Goal: Transaction & Acquisition: Purchase product/service

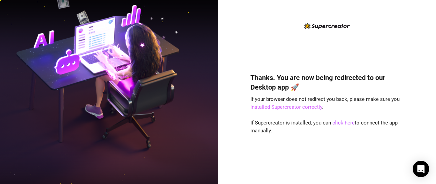
click at [264, 106] on link "installed Supercreator correctly" at bounding box center [286, 107] width 72 height 6
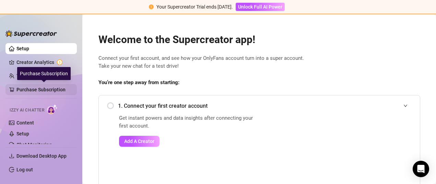
click at [58, 91] on link "Purchase Subscription" at bounding box center [43, 89] width 55 height 11
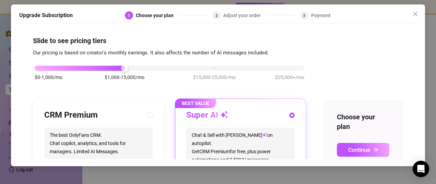
click at [339, 83] on div "$0-1,000/mo $1,000-15,000/mo $15,000-25,000/mo $25,000+/mo CRM Premium The best…" at bounding box center [218, 176] width 370 height 238
click at [335, 83] on div "$0-1,000/mo $1,000-15,000/mo $15,000-25,000/mo $25,000+/mo CRM Premium The best…" at bounding box center [218, 176] width 370 height 238
click at [313, 149] on div "$0-1,000/mo $1,000-15,000/mo $15,000-25,000/mo $25,000+/mo CRM Premium The best…" at bounding box center [218, 176] width 370 height 238
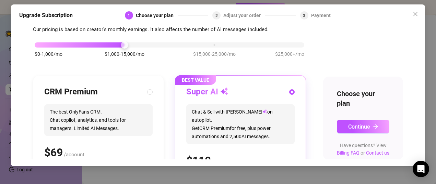
scroll to position [135, 0]
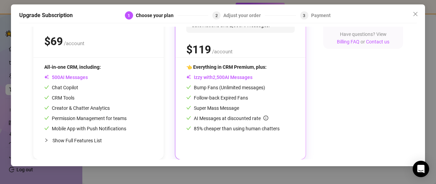
drag, startPoint x: 313, startPoint y: 149, endPoint x: 314, endPoint y: 133, distance: 15.4
click at [314, 133] on div "$0-1,000/mo $1,000-15,000/mo $15,000-25,000/mo $25,000+/mo CRM Premium The best…" at bounding box center [218, 42] width 370 height 238
click at [317, 38] on div "$0-1,000/mo $1,000-15,000/mo $15,000-25,000/mo $25,000+/mo CRM Premium The best…" at bounding box center [218, 42] width 370 height 238
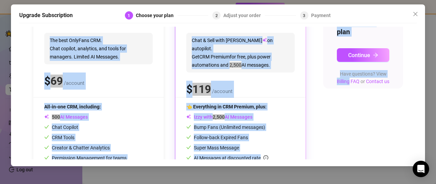
scroll to position [0, 0]
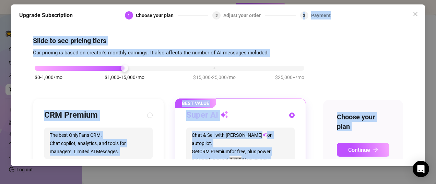
drag, startPoint x: 317, startPoint y: 38, endPoint x: 317, endPoint y: 20, distance: 18.5
click at [317, 19] on div "Upgrade Subscription 1 Choose your plan 2 Adjust your order 3 Payment Slide to …" at bounding box center [218, 85] width 414 height 162
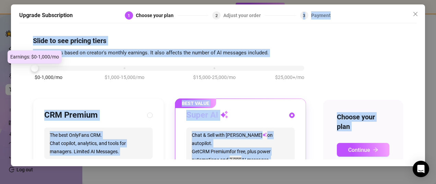
drag, startPoint x: 123, startPoint y: 69, endPoint x: 33, endPoint y: 72, distance: 90.9
click at [33, 72] on div "Slide to see pricing tiers Our pricing is based on creator's monthly earnings. …" at bounding box center [217, 93] width 397 height 133
click at [138, 93] on div "$0-1,000/mo $1,000-15,000/mo $15,000-25,000/mo $25,000+/mo" at bounding box center [169, 76] width 273 height 39
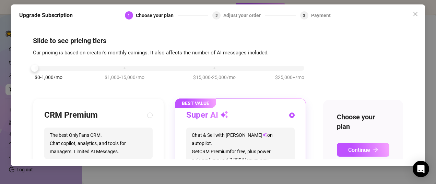
click at [163, 86] on div "$0-1,000/mo $1,000-15,000/mo $15,000-25,000/mo $25,000+/mo" at bounding box center [169, 76] width 273 height 39
click at [360, 151] on span "Continue" at bounding box center [359, 150] width 22 height 7
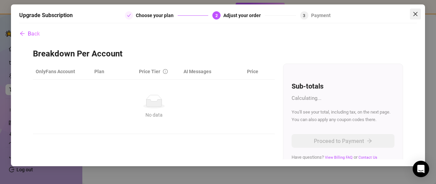
click at [416, 13] on icon "close" at bounding box center [414, 13] width 5 height 5
